Goal: Find specific page/section: Find specific page/section

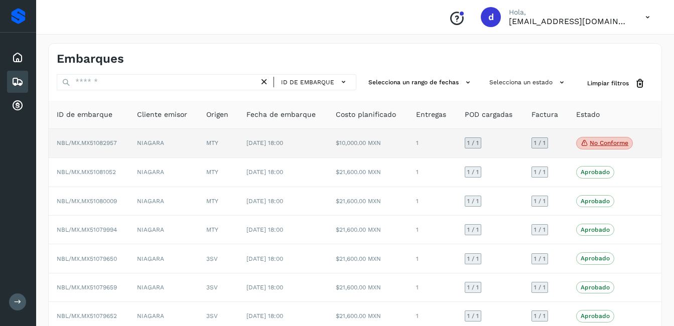
click at [611, 143] on p "No conforme" at bounding box center [609, 143] width 39 height 7
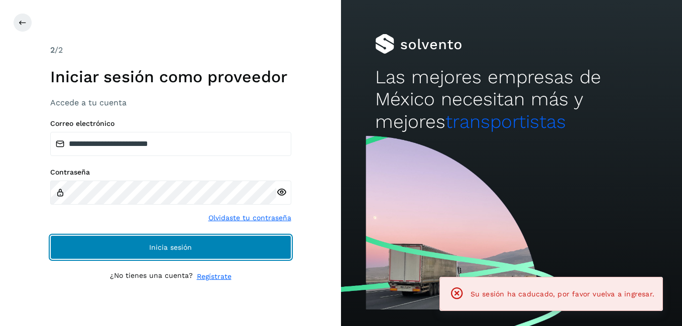
click at [224, 246] on button "Inicia sesión" at bounding box center [170, 247] width 241 height 24
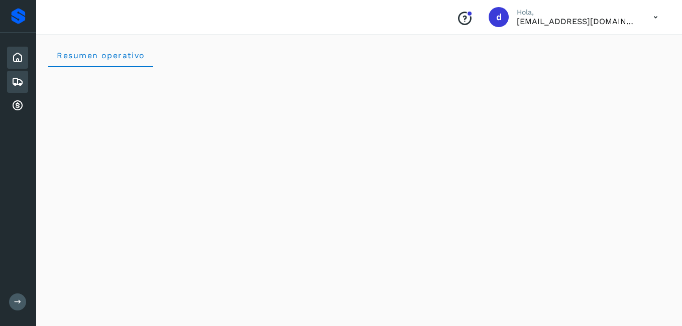
click at [11, 82] on div "Embarques" at bounding box center [17, 82] width 21 height 22
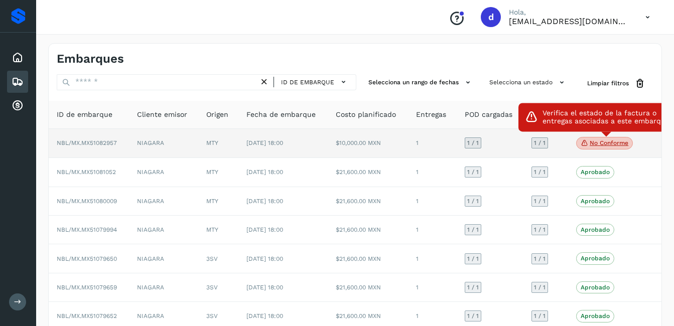
click at [609, 146] on p "No conforme" at bounding box center [609, 143] width 39 height 7
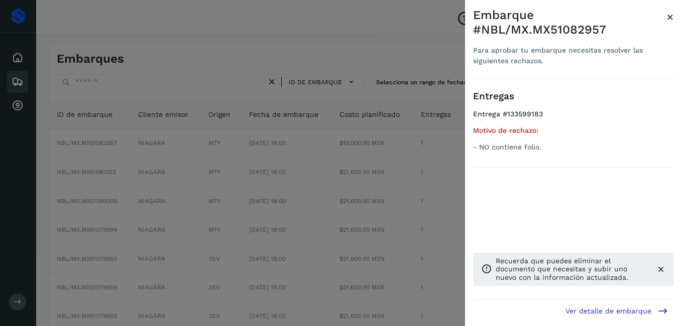
drag, startPoint x: 671, startPoint y: 13, endPoint x: 666, endPoint y: 13, distance: 5.0
click at [669, 13] on span "×" at bounding box center [670, 17] width 8 height 14
